Goal: Find contact information: Find contact information

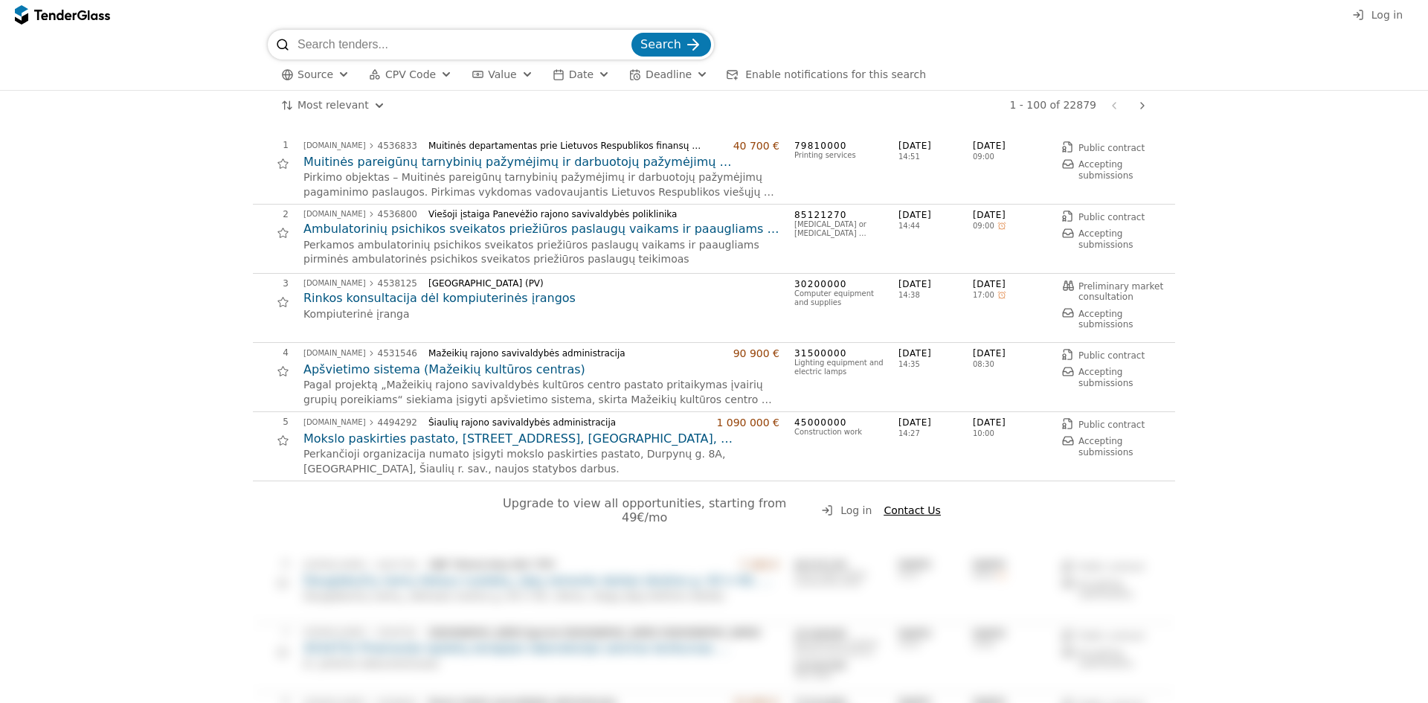
click at [386, 43] on input "search" at bounding box center [462, 45] width 331 height 30
type input "LTG"
click at [672, 42] on span "Search" at bounding box center [660, 44] width 41 height 14
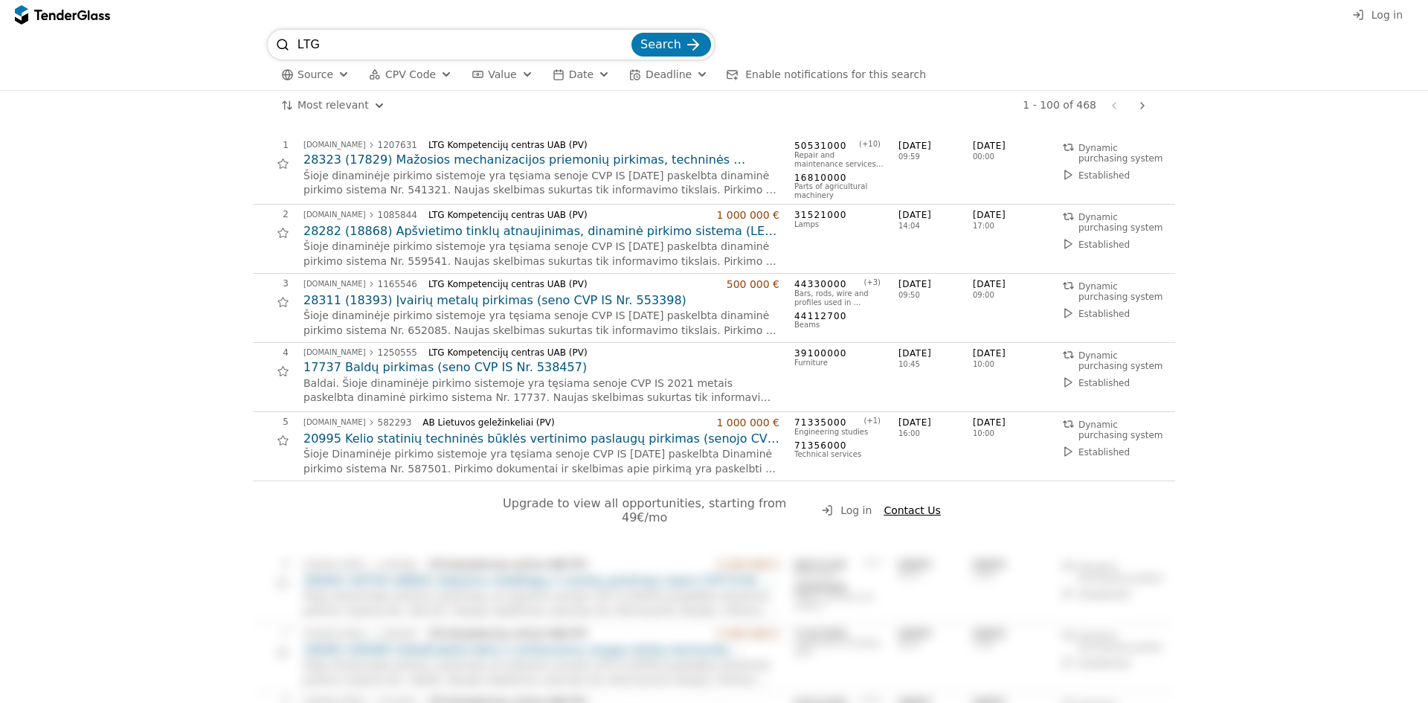
click at [1141, 104] on div at bounding box center [1143, 105] width 36 height 39
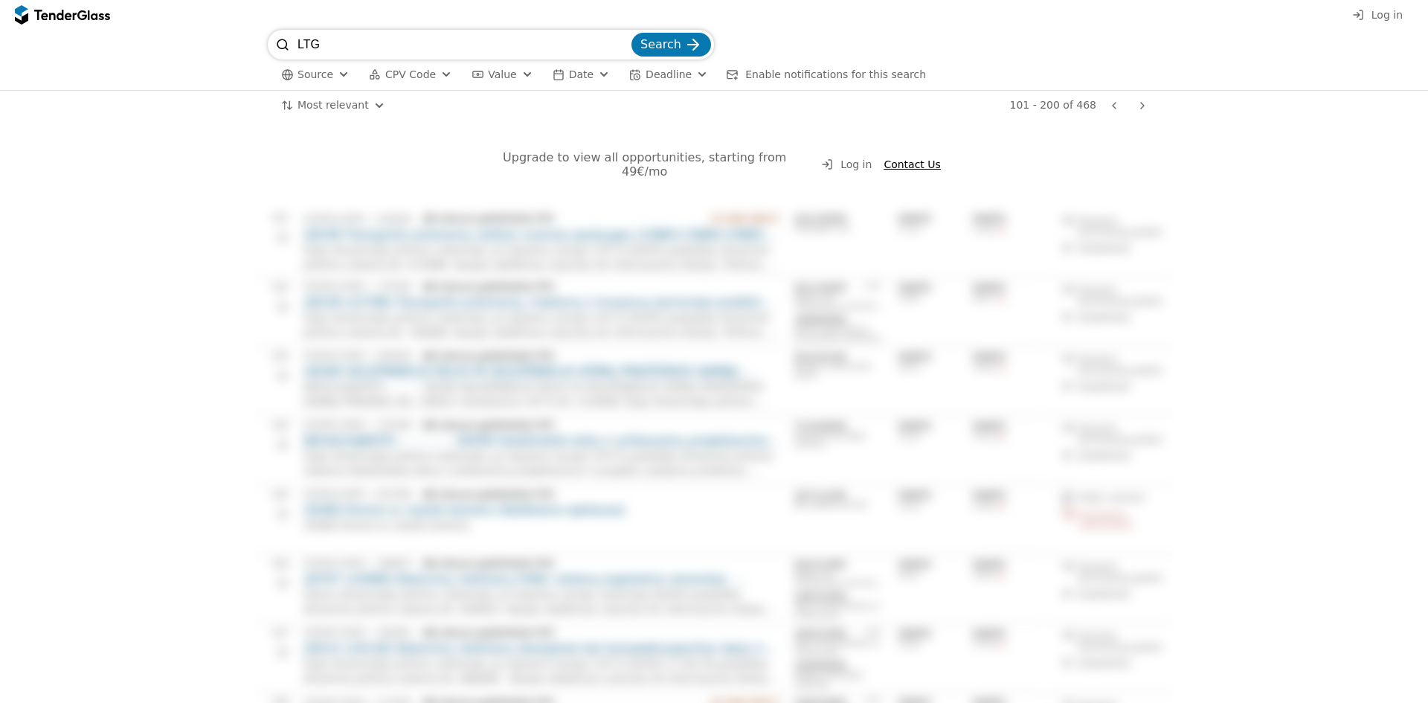
click at [86, 14] on div at bounding box center [82, 15] width 10 height 10
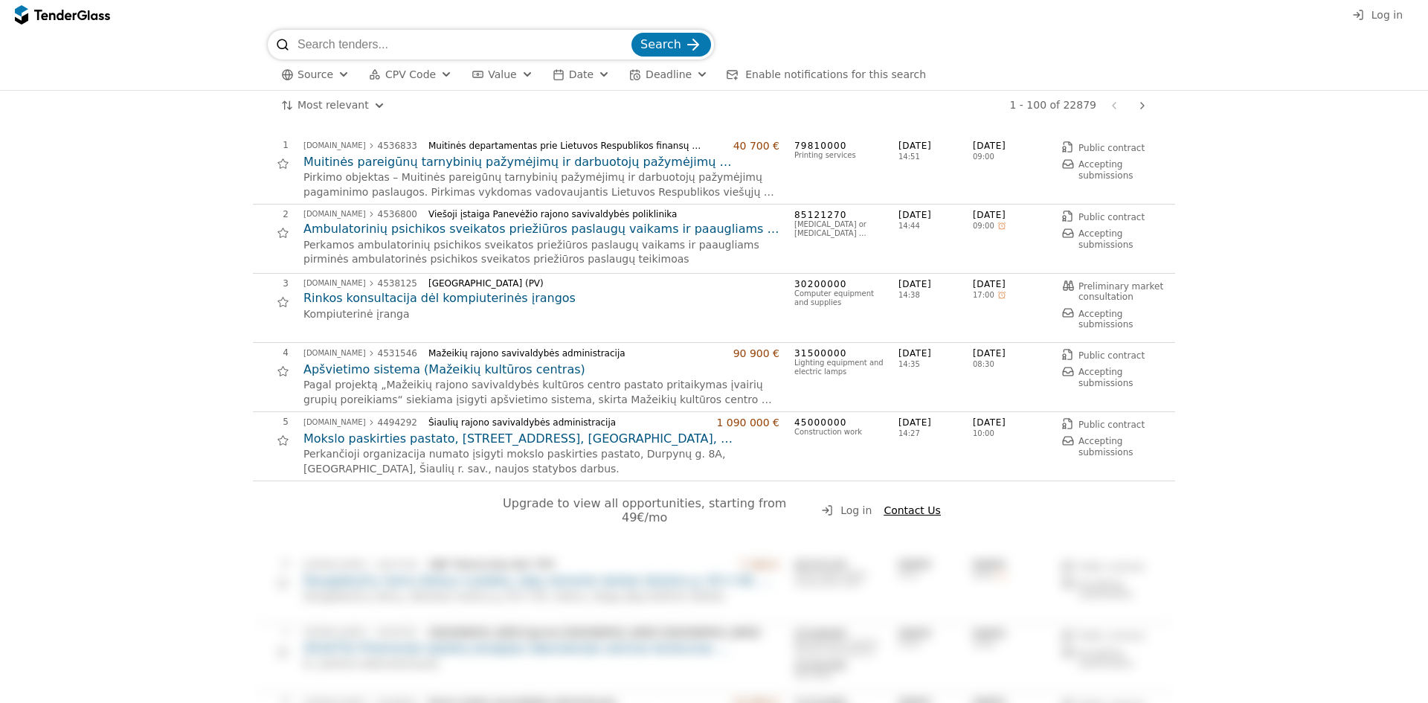
click at [86, 14] on div at bounding box center [82, 15] width 10 height 10
click at [382, 45] on input "search" at bounding box center [462, 45] width 331 height 30
